Goal: Use online tool/utility: Utilize a website feature to perform a specific function

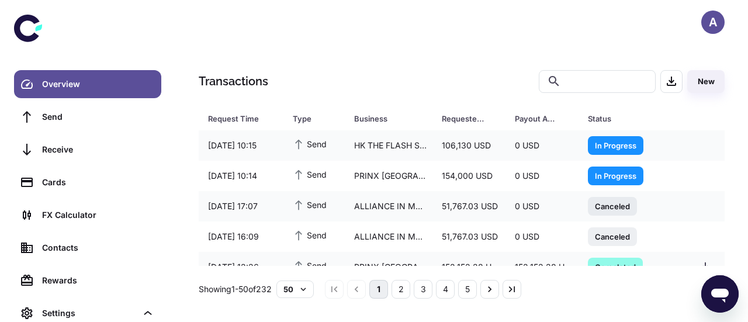
click at [114, 229] on div "Overview Send Receive Cards FX Calculator Contacts Rewards Settings" at bounding box center [87, 198] width 147 height 257
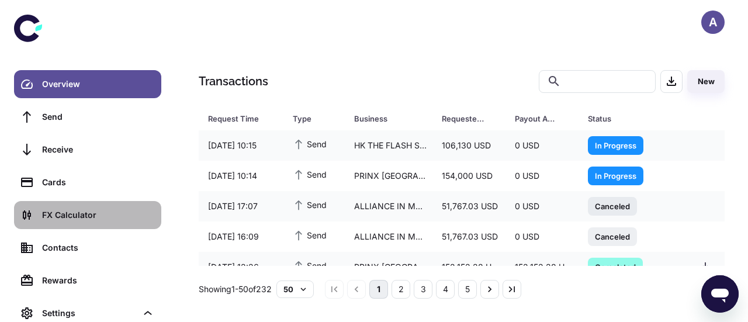
click at [95, 215] on div "FX Calculator" at bounding box center [98, 215] width 112 height 13
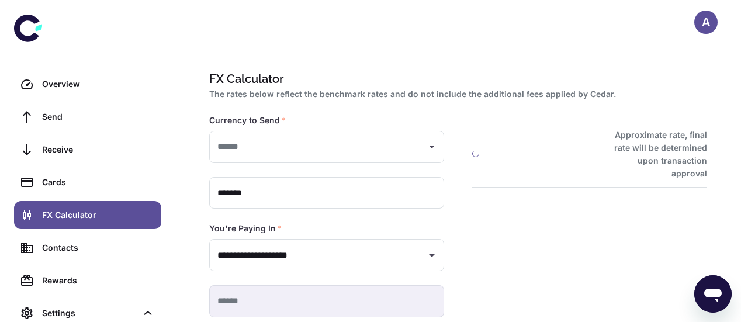
type input "**********"
